Goal: Information Seeking & Learning: Learn about a topic

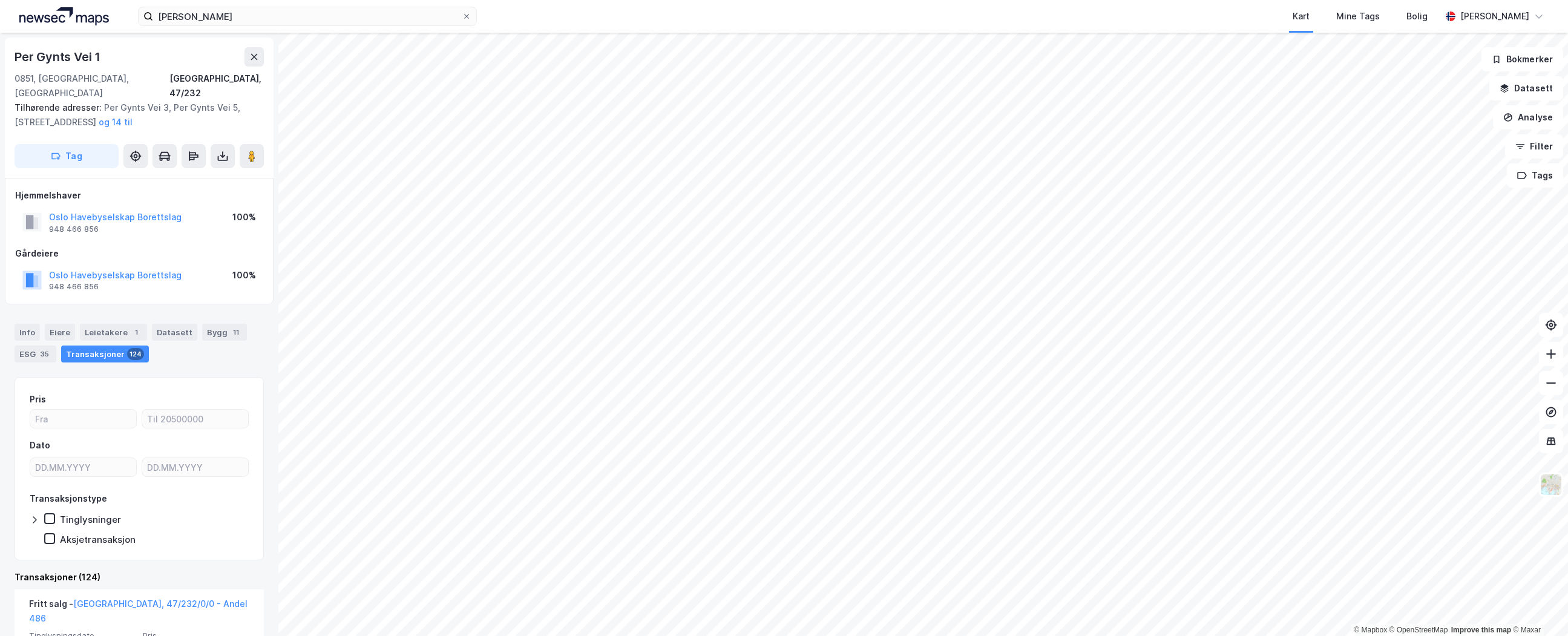
click at [52, 19] on img at bounding box center [64, 16] width 90 height 18
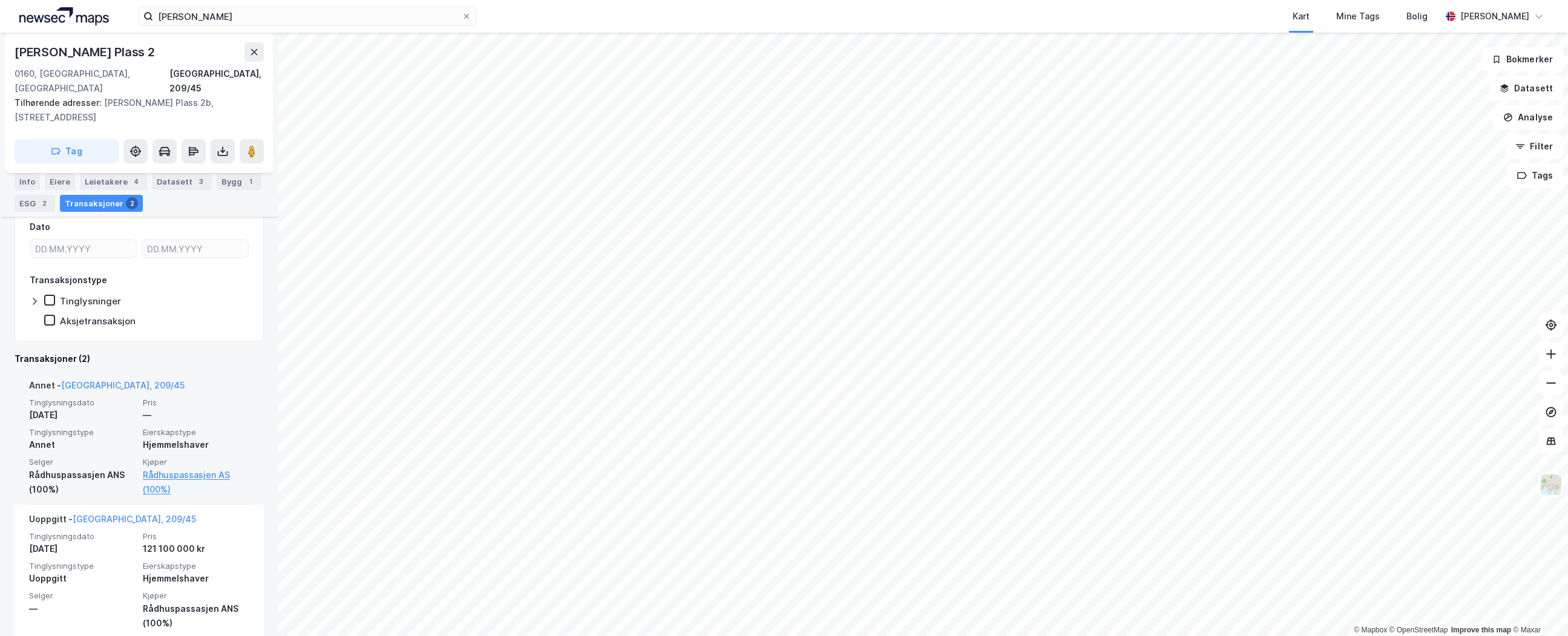
scroll to position [220, 0]
